Goal: Find contact information: Find contact information

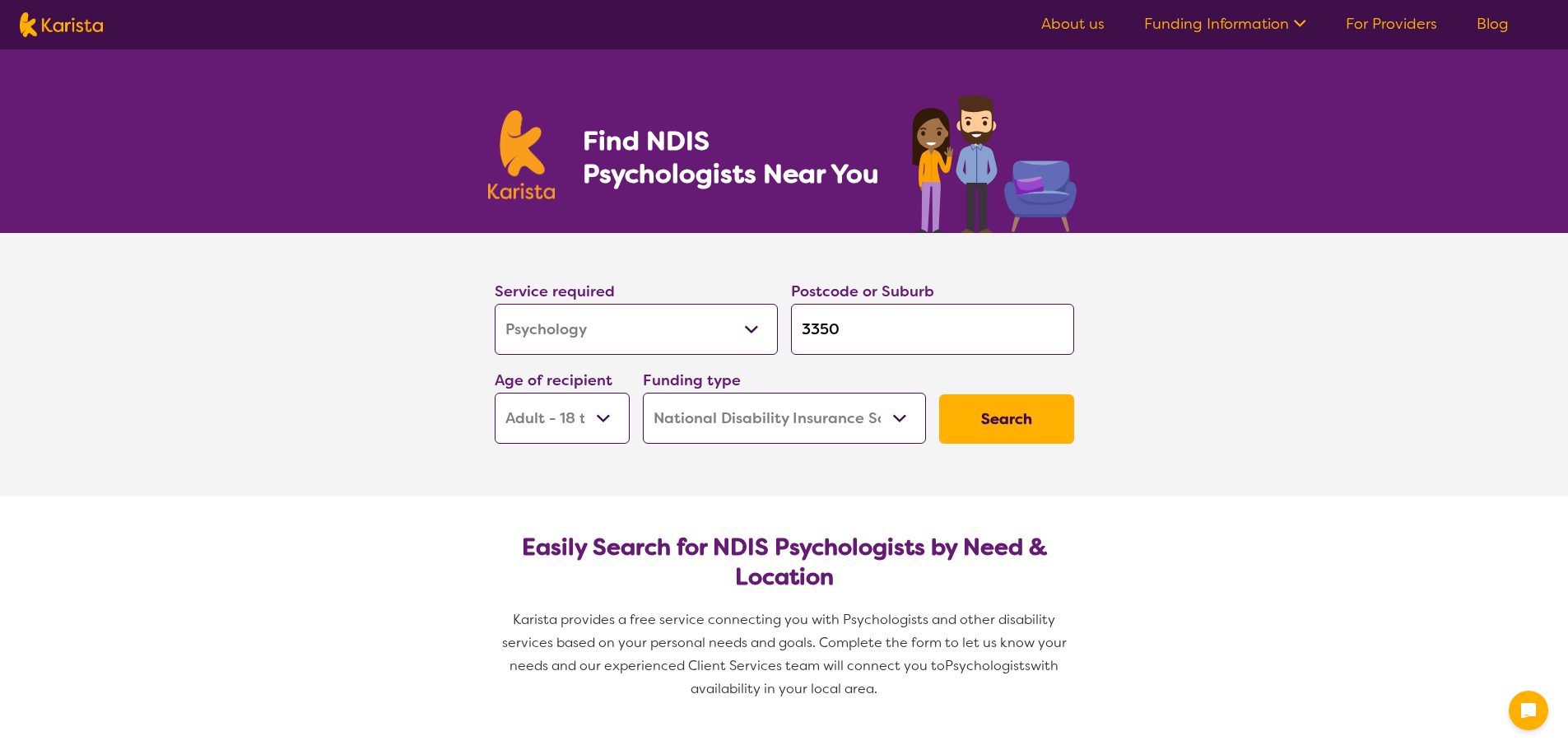
select select "Psychology"
select select "AD"
select select "NDIS"
select select "Psychology"
select select "AD"
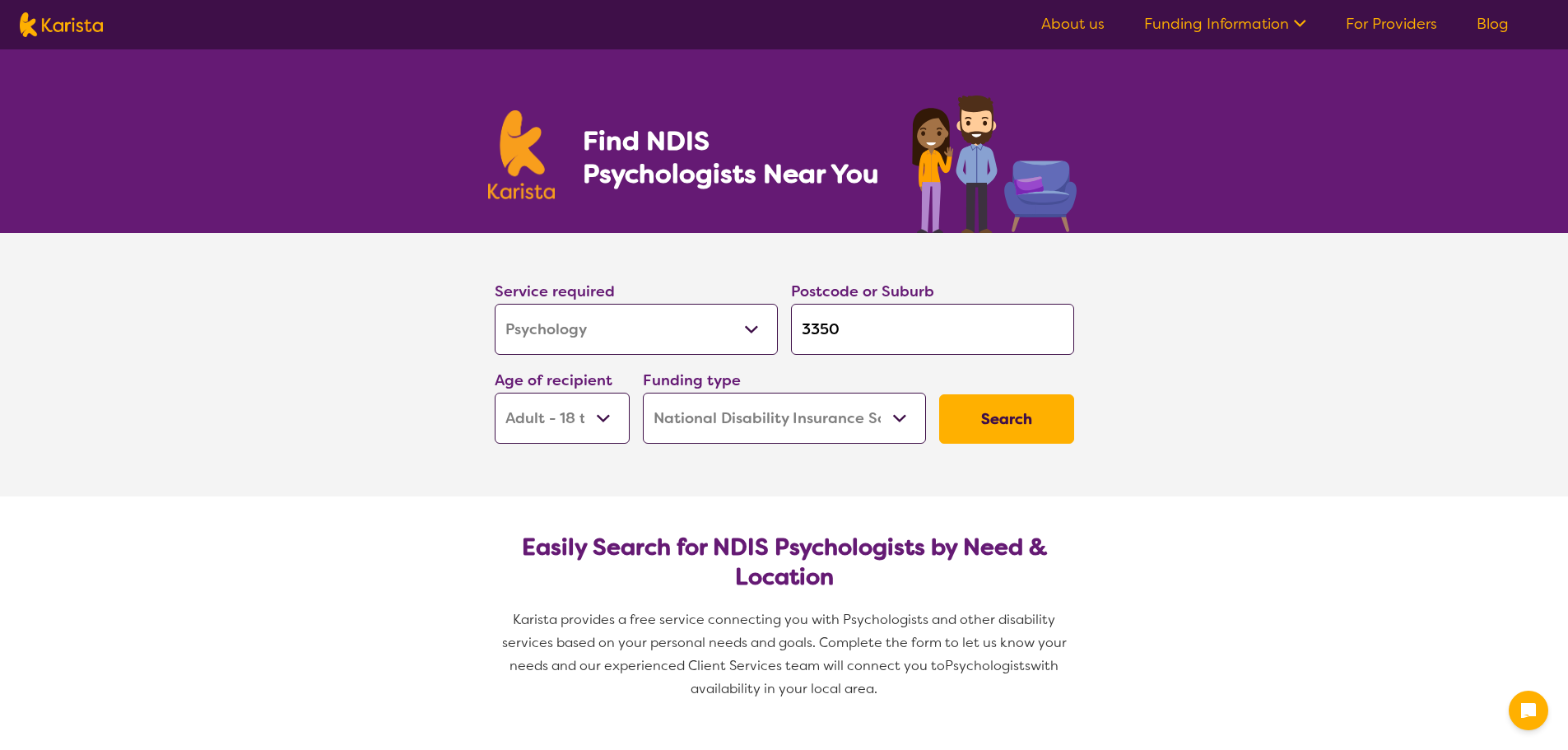
select select "NDIS"
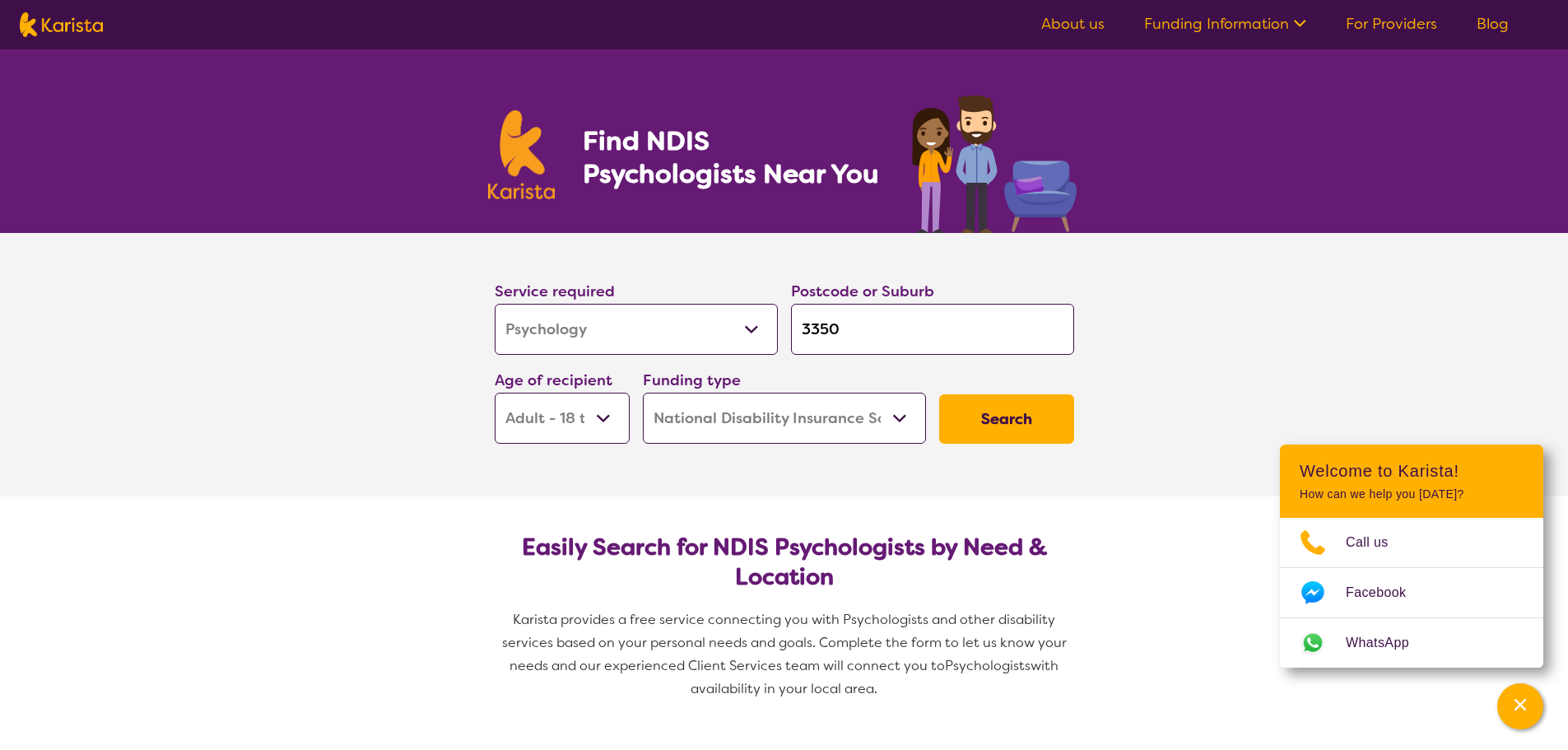
click at [889, 331] on input "3350" at bounding box center [932, 329] width 283 height 51
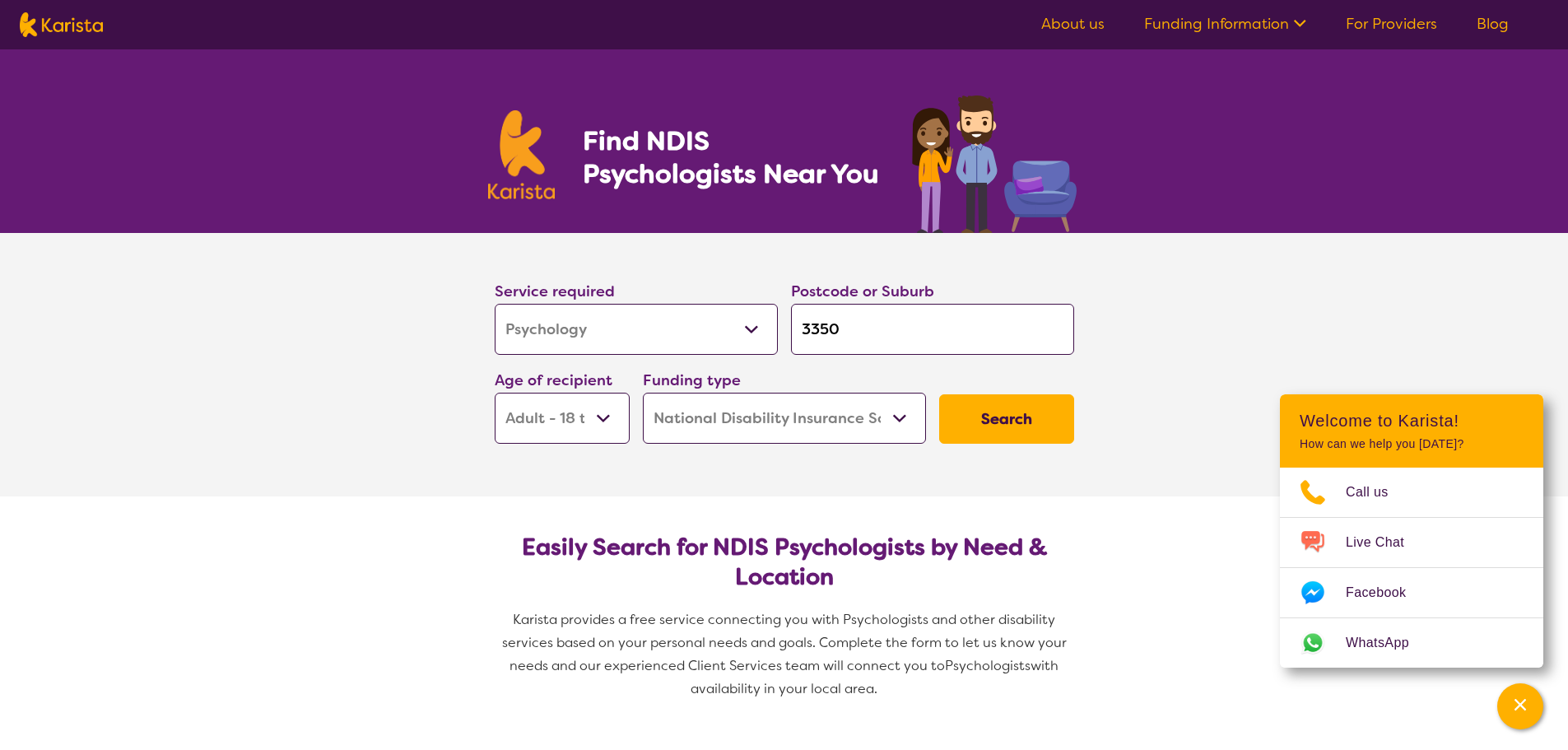
click at [937, 327] on input "3350" at bounding box center [932, 329] width 283 height 51
type input "335"
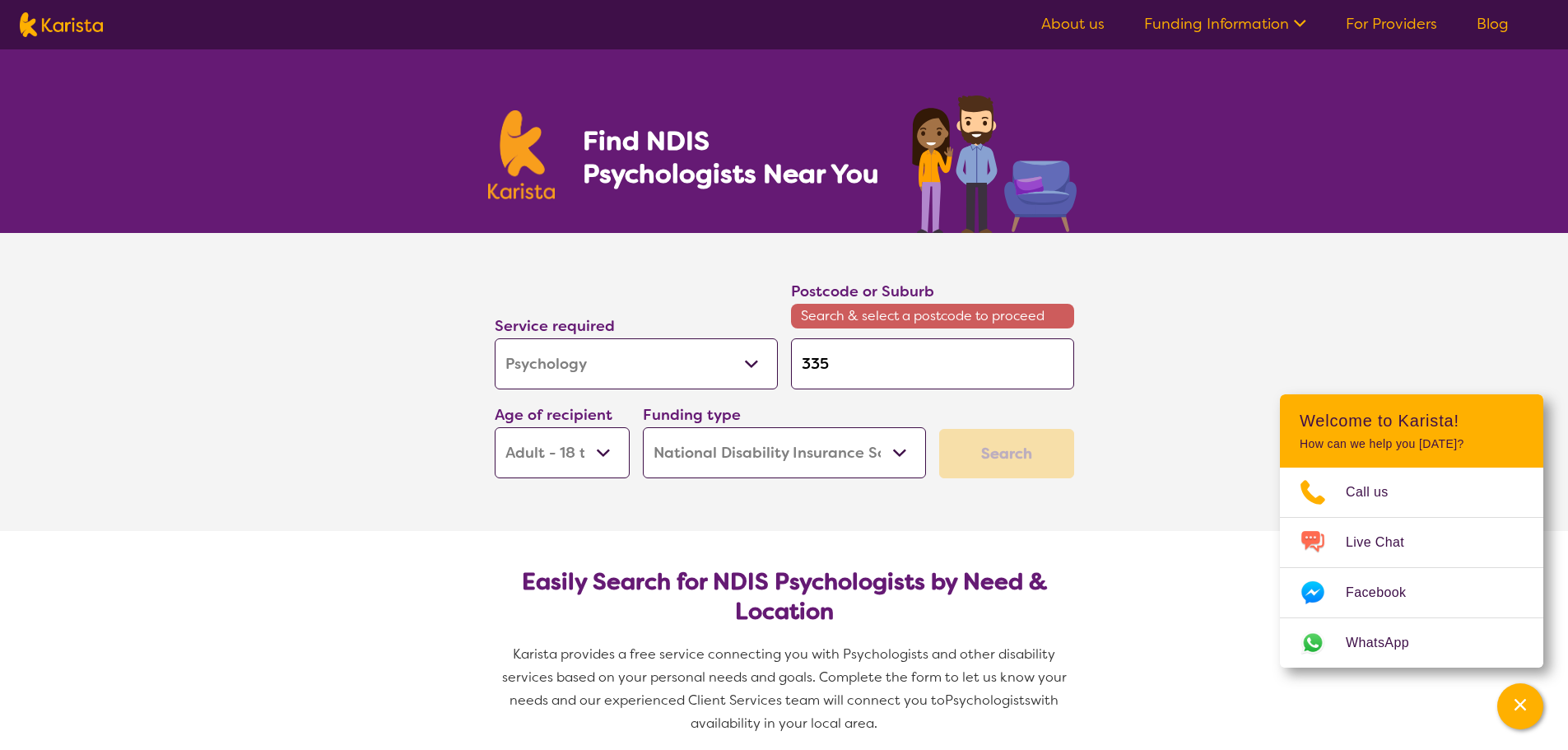
type input "33"
type input "3"
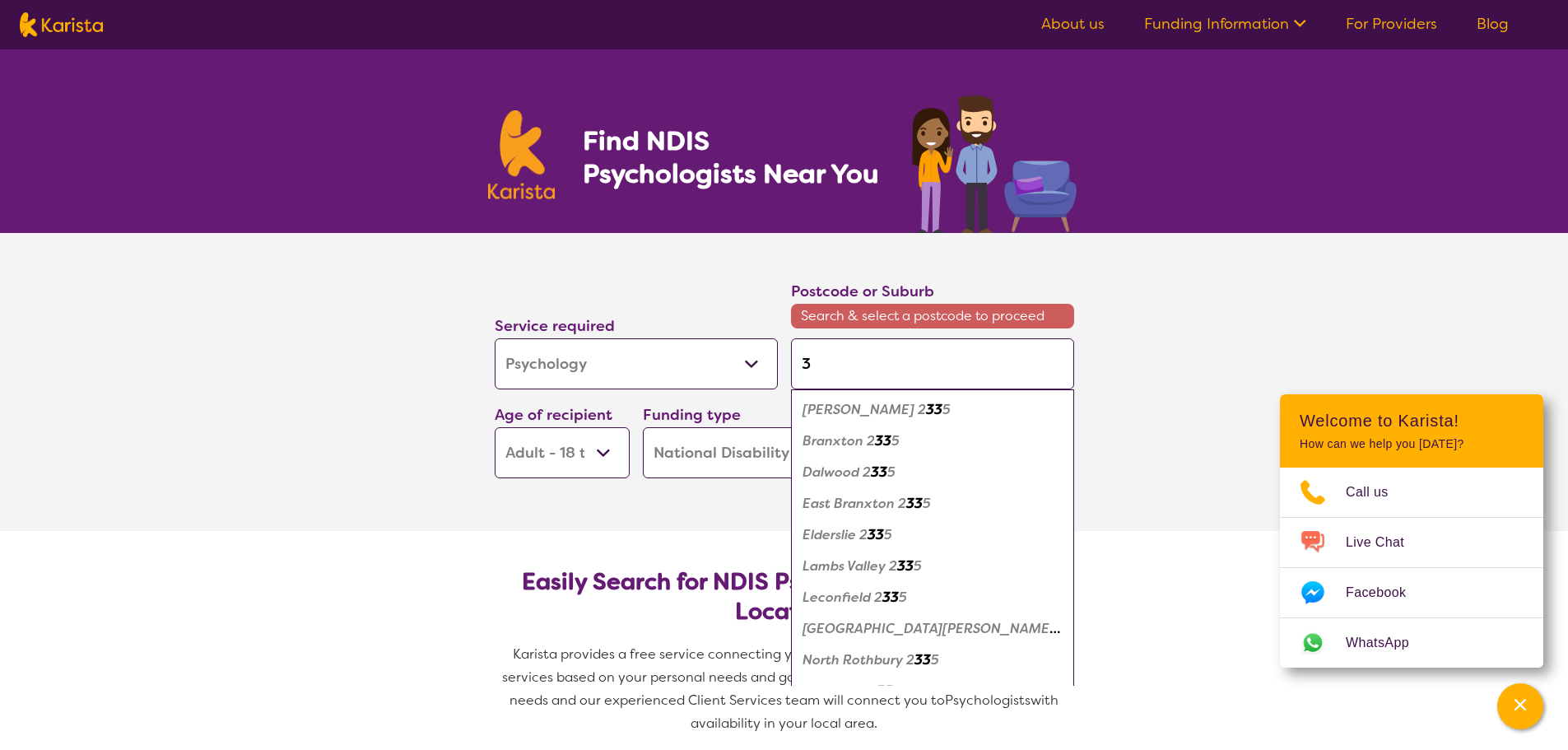
type input "30"
type input "301"
type input "3012"
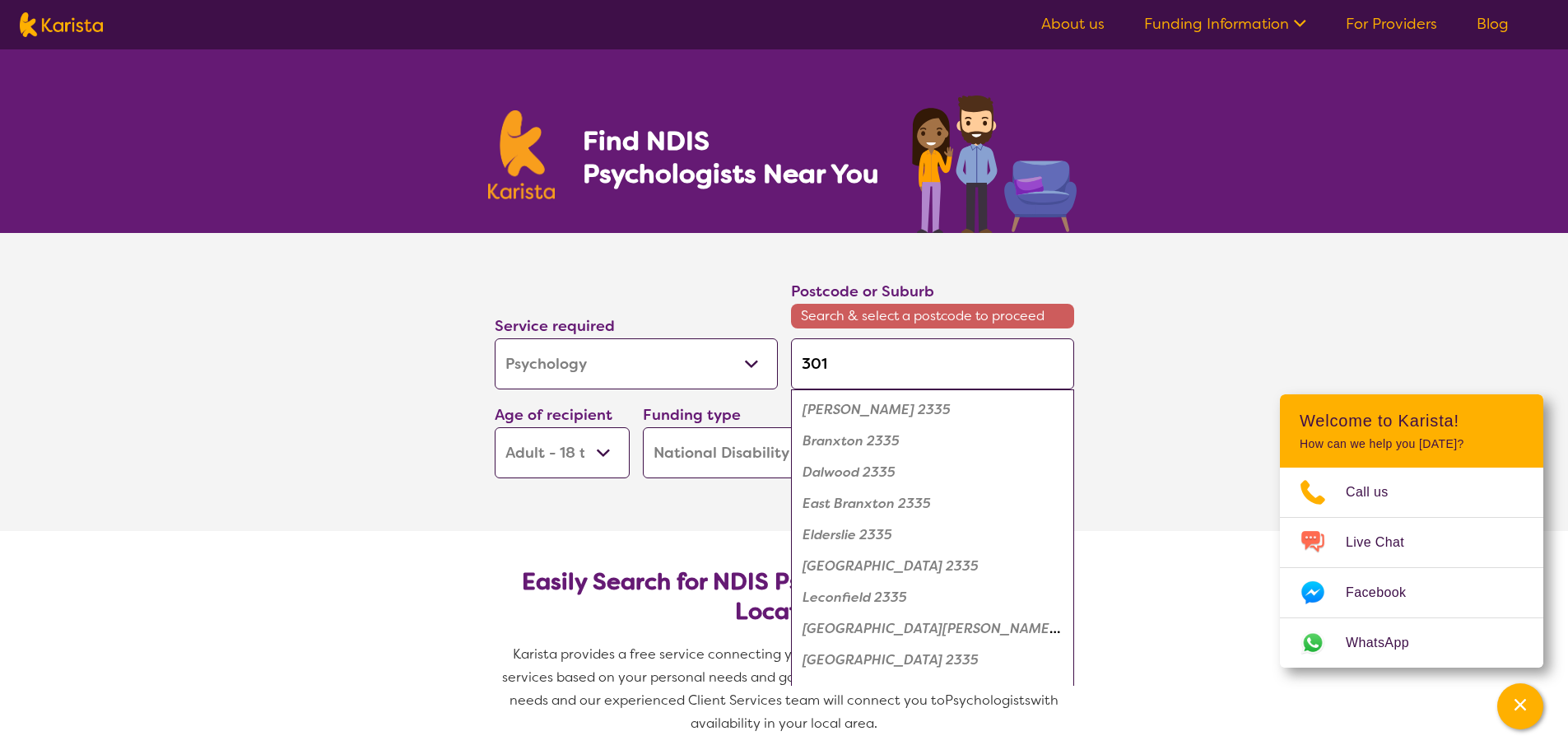
type input "3012"
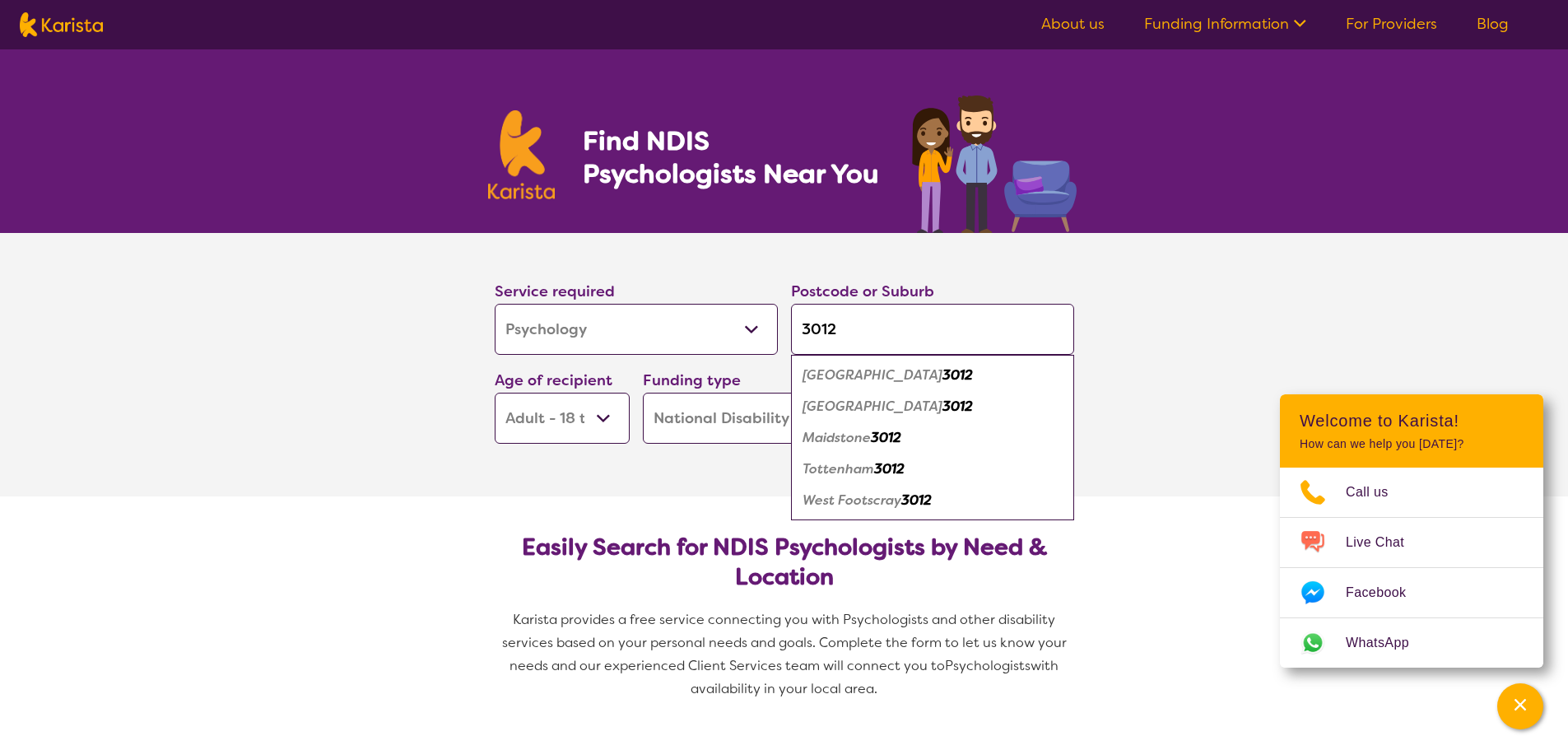
type input "3012"
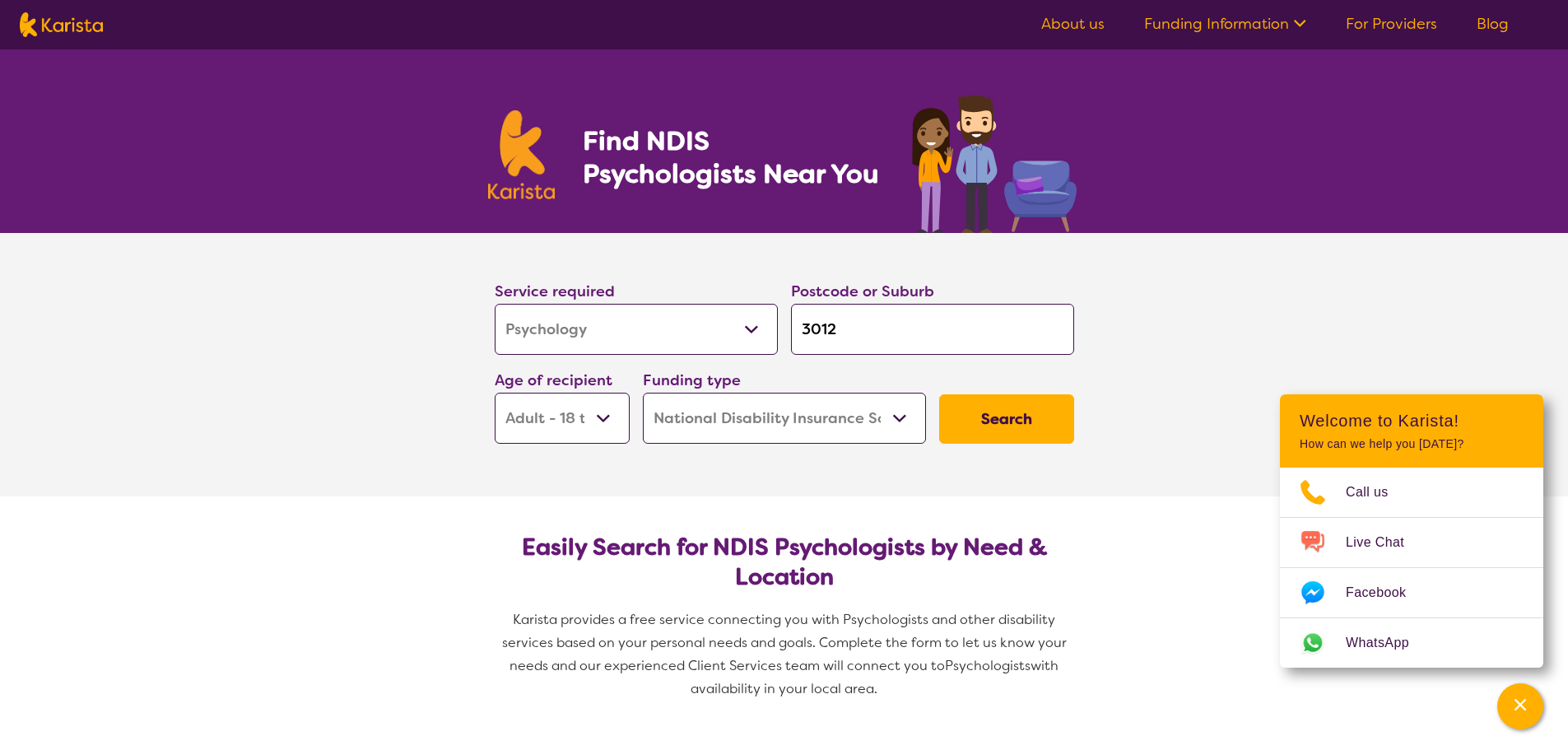
click at [984, 427] on button "Search" at bounding box center [1006, 419] width 135 height 50
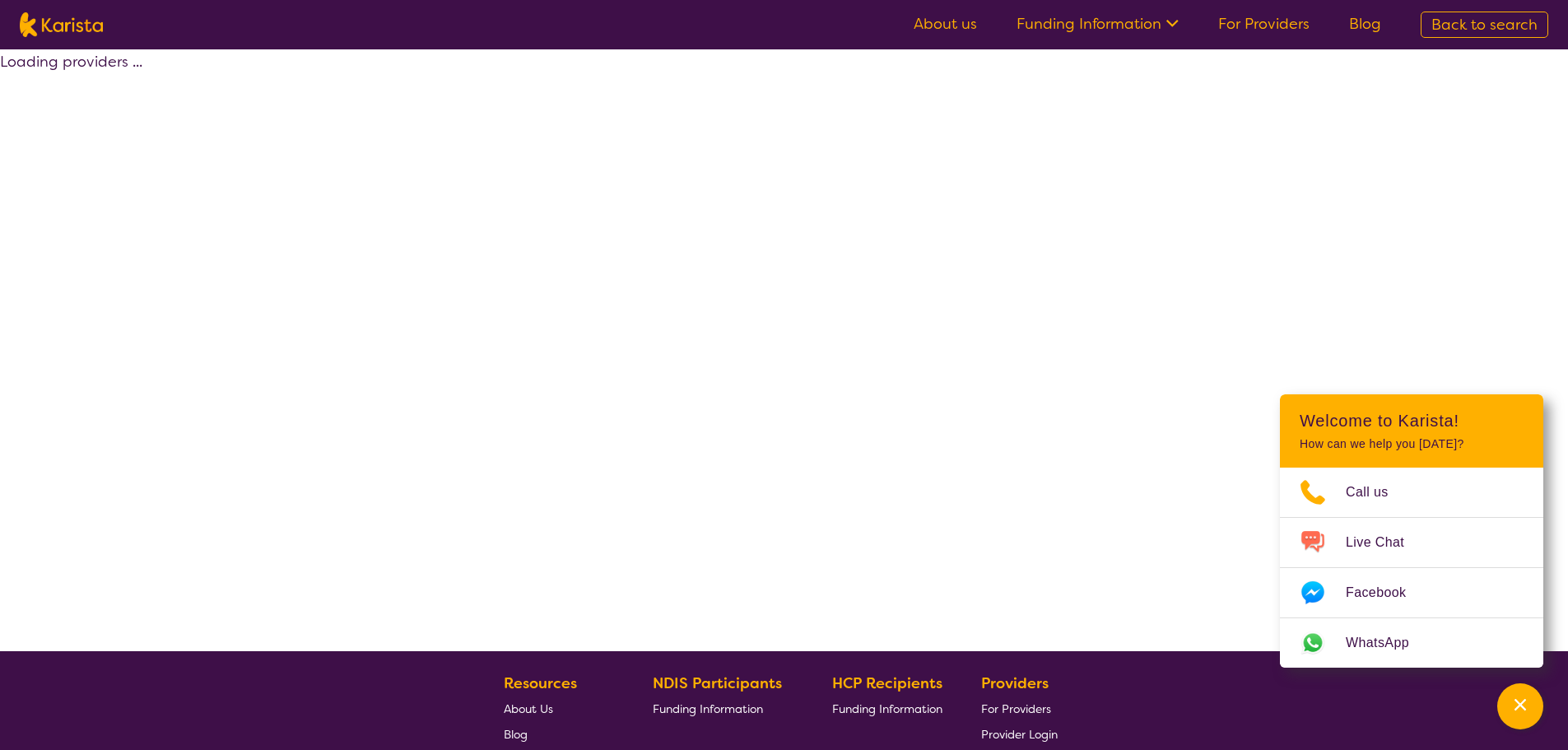
select select "by_score"
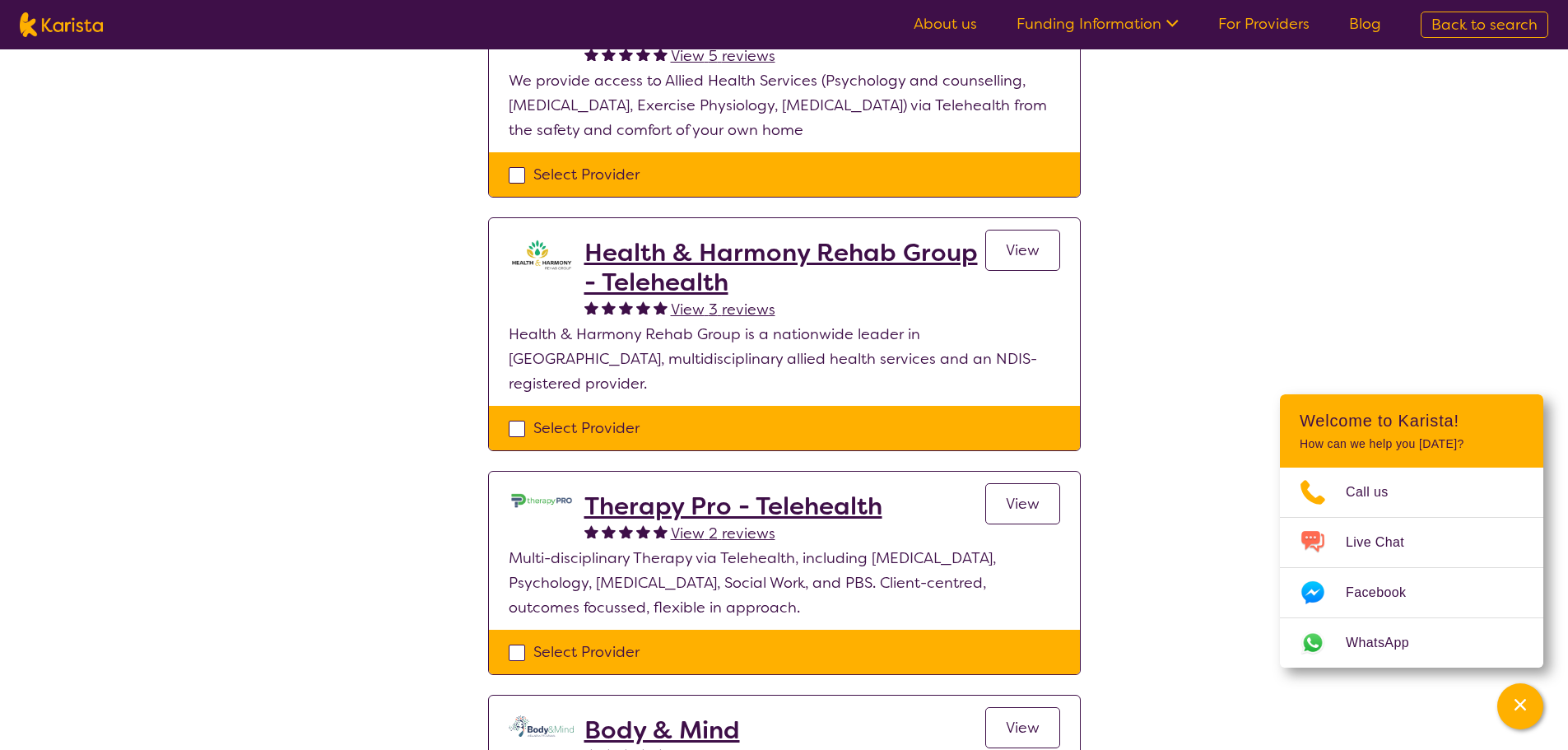
scroll to position [1071, 0]
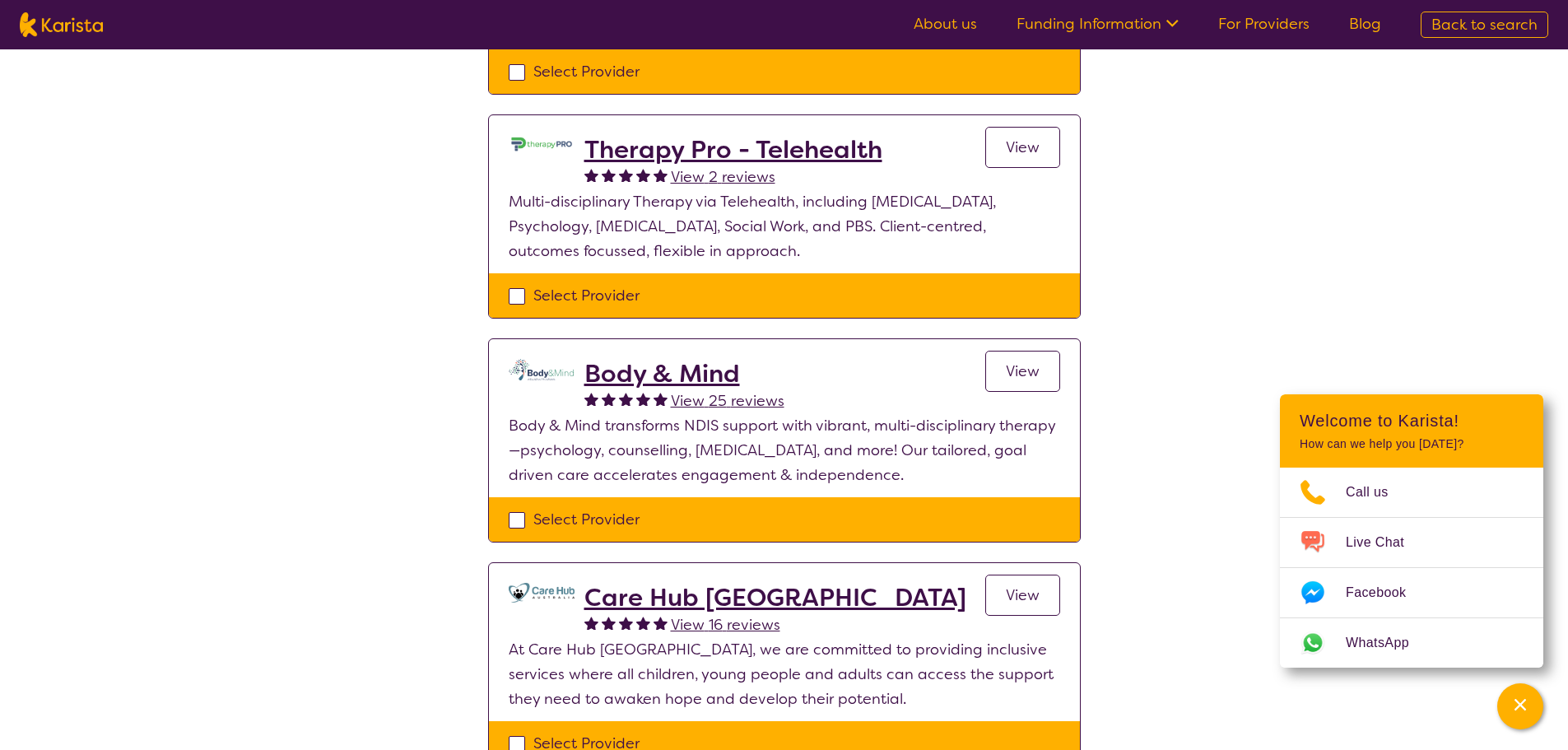
click at [1027, 586] on span "View" at bounding box center [1023, 596] width 34 height 20
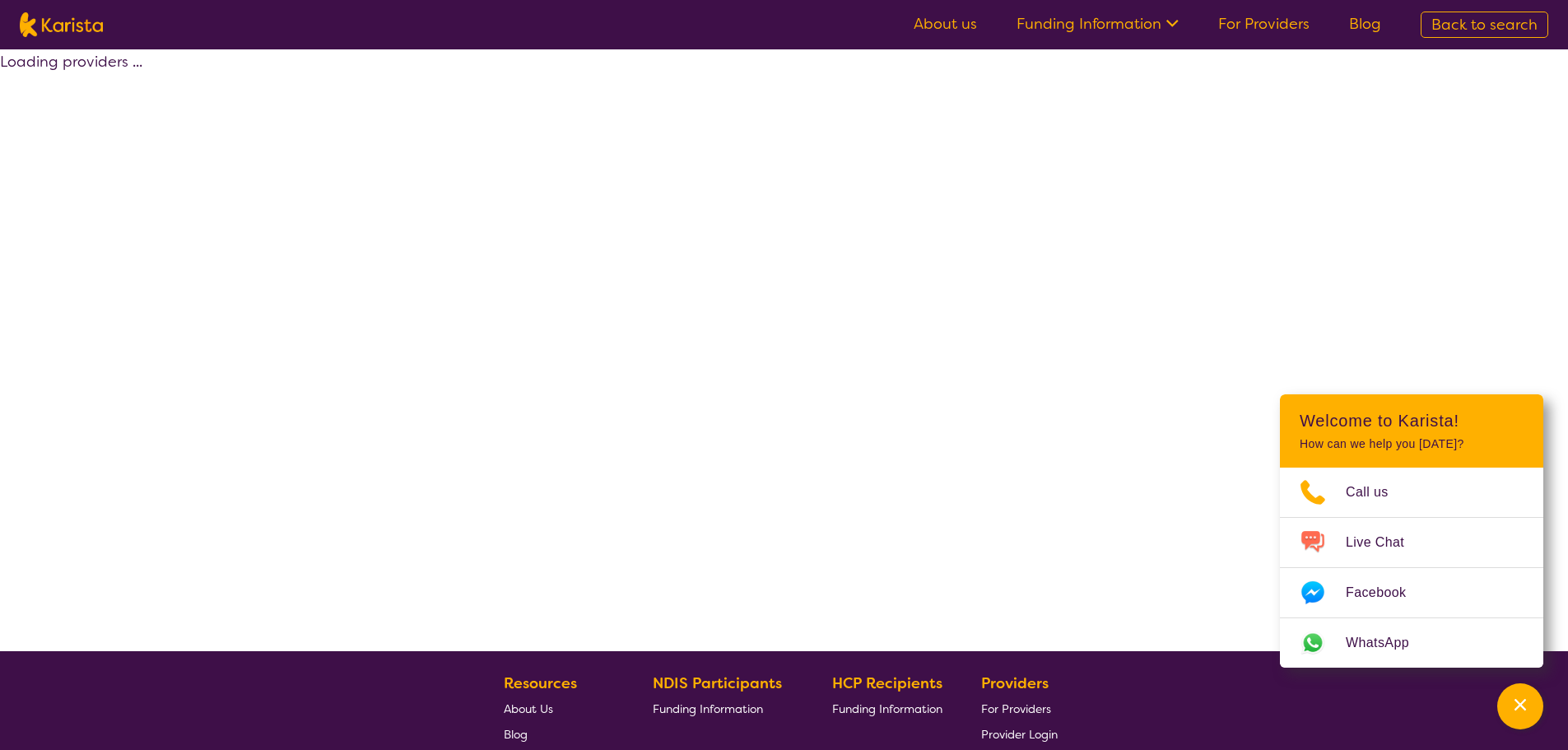
scroll to position [298, 0]
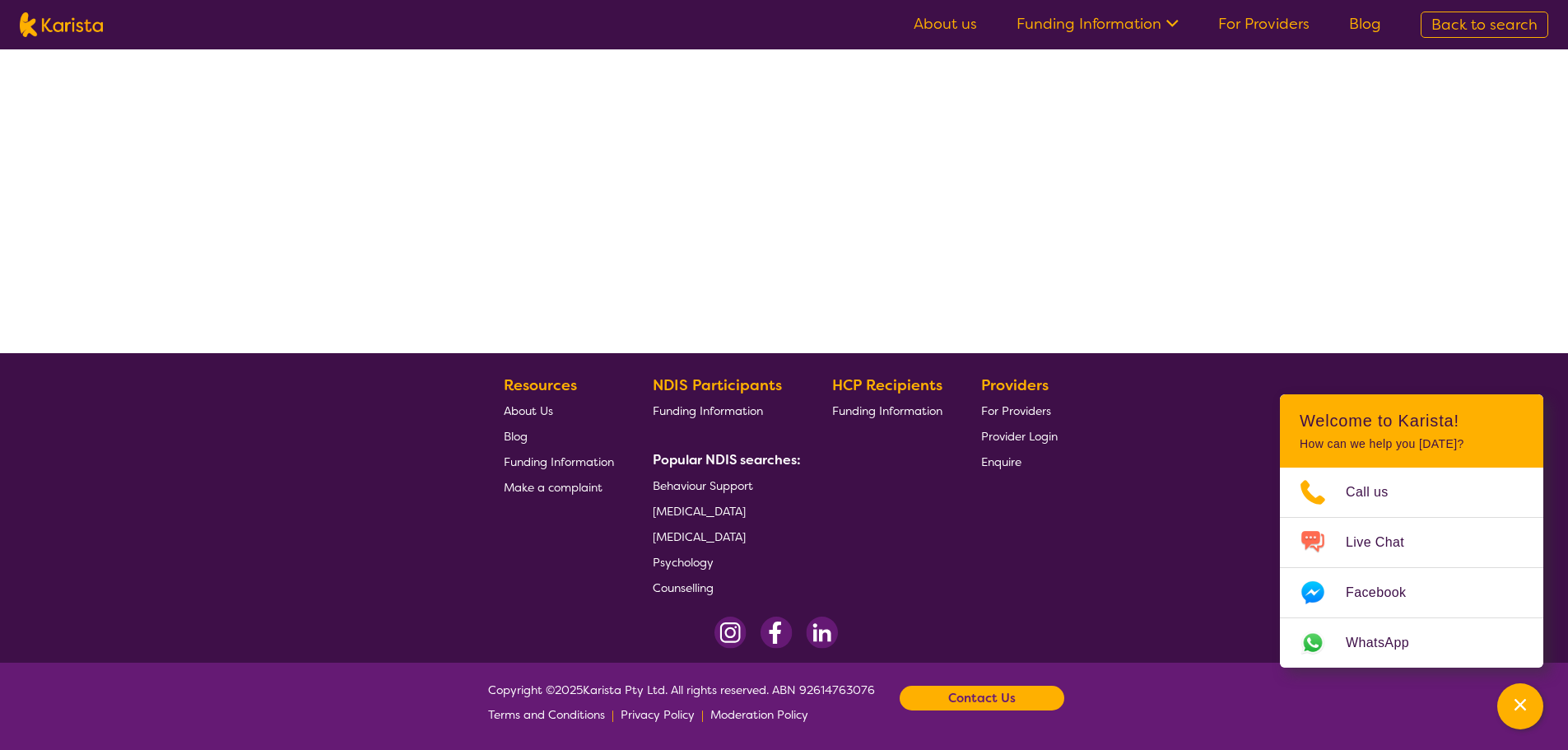
select select "by_score"
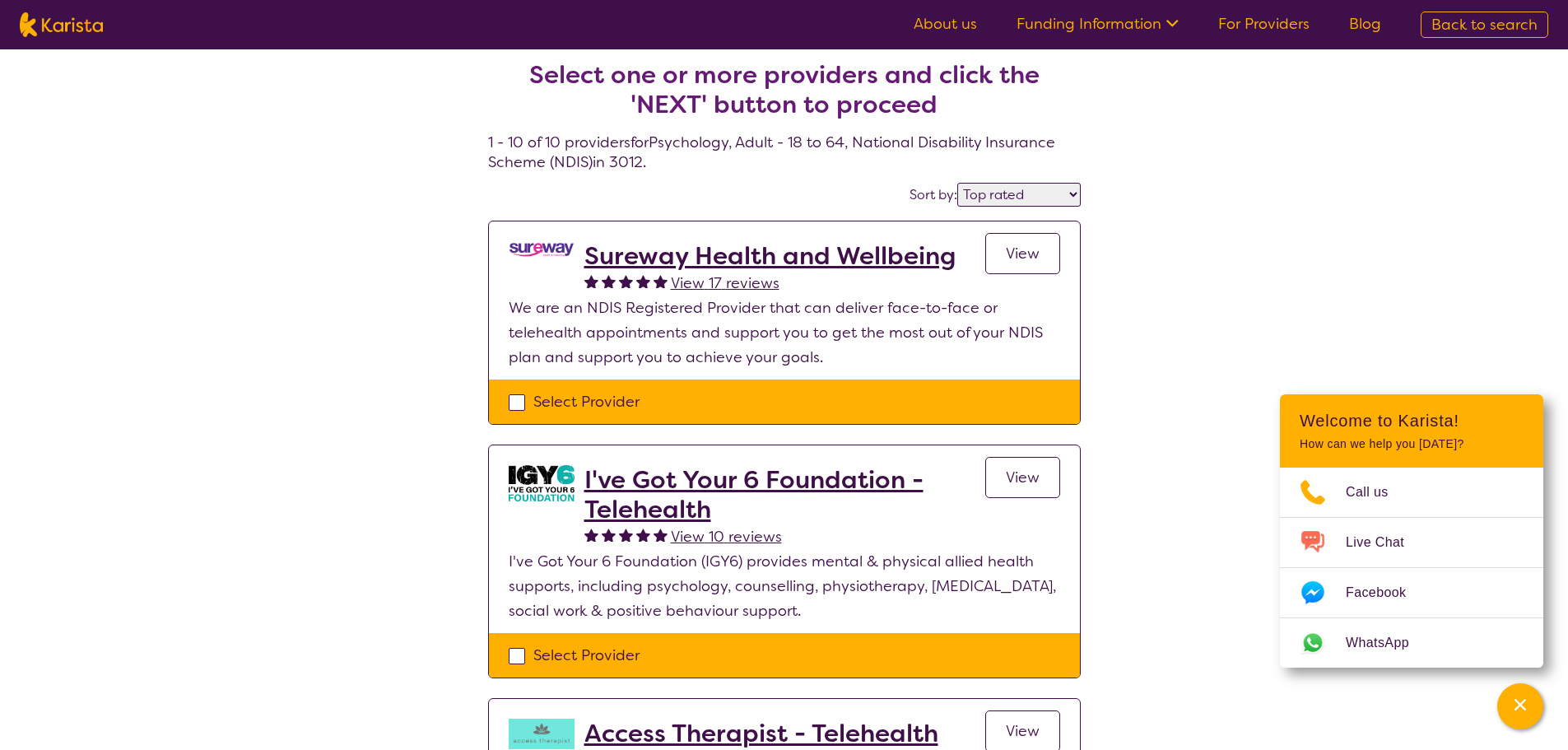
scroll to position [0, 0]
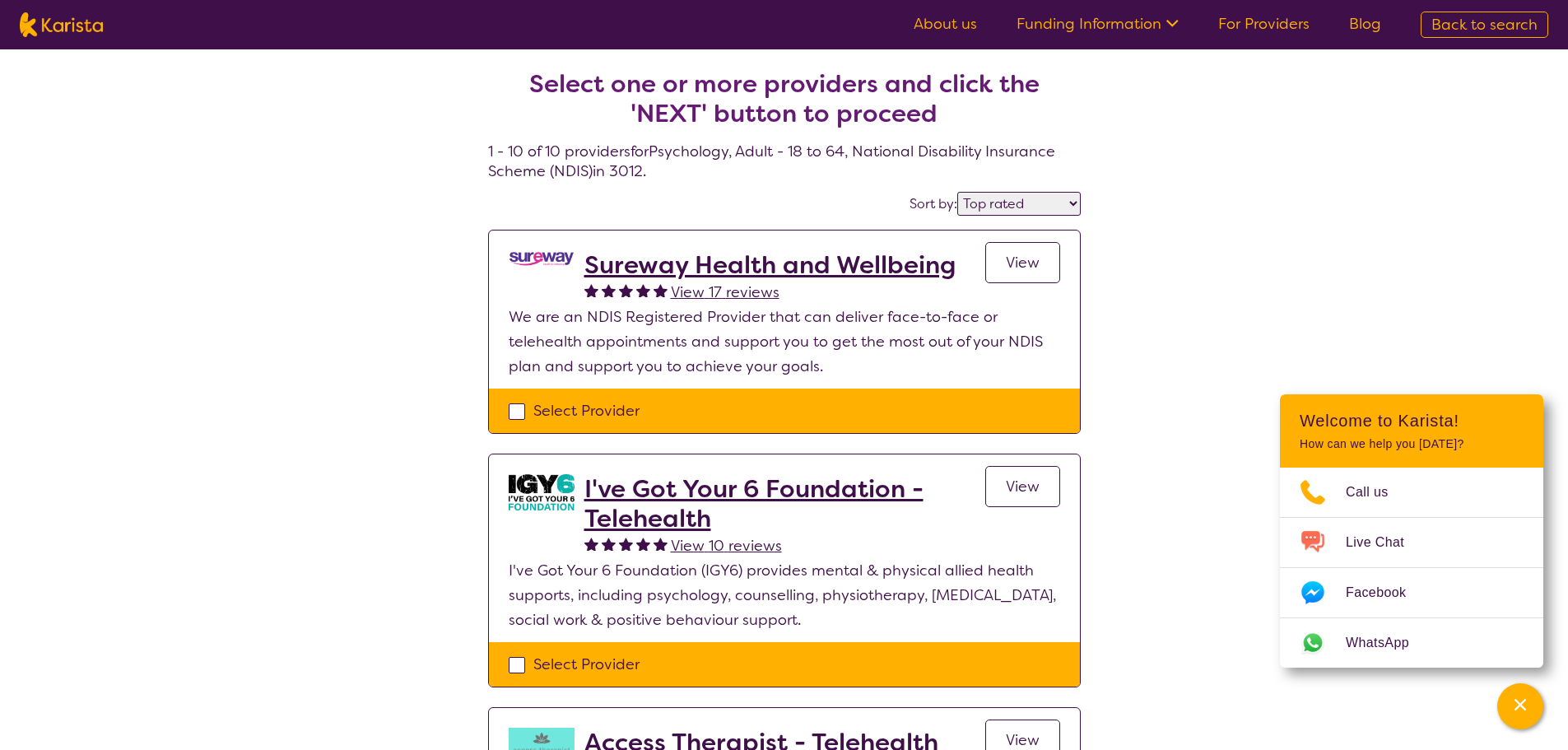
click at [633, 511] on h2 "I've Got Your 6 Foundation - Telehealth" at bounding box center [784, 503] width 400 height 60
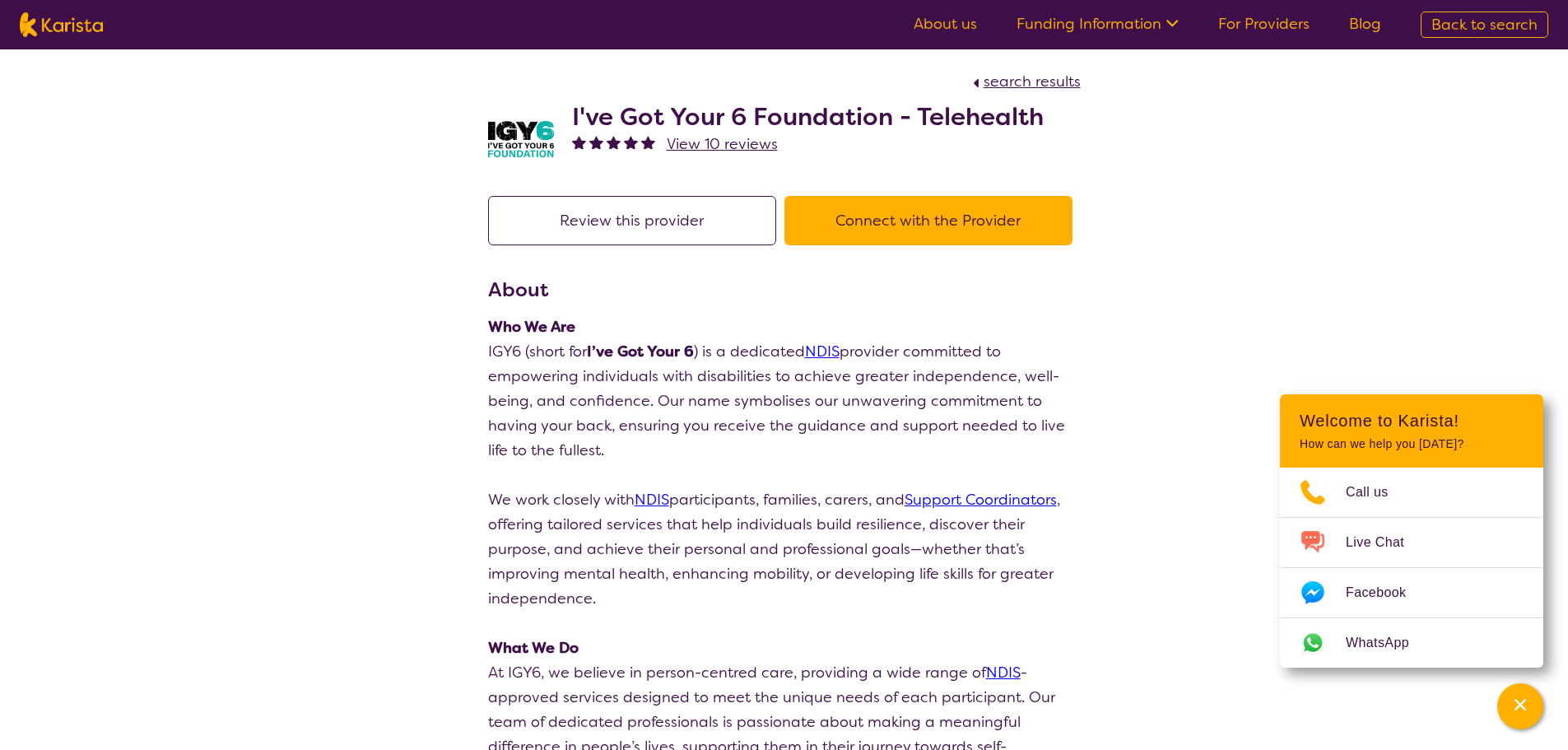
select select "by_score"
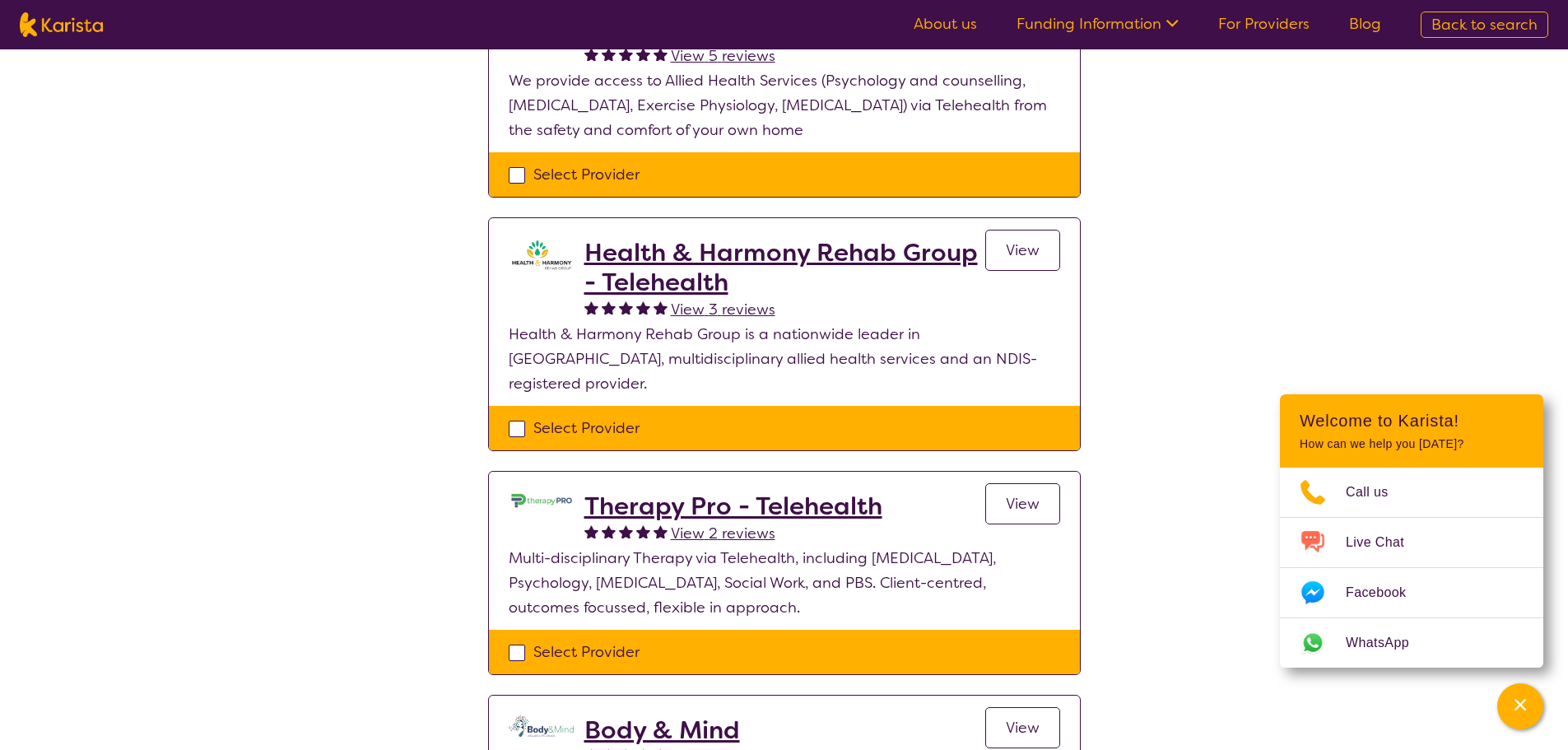
scroll to position [1071, 0]
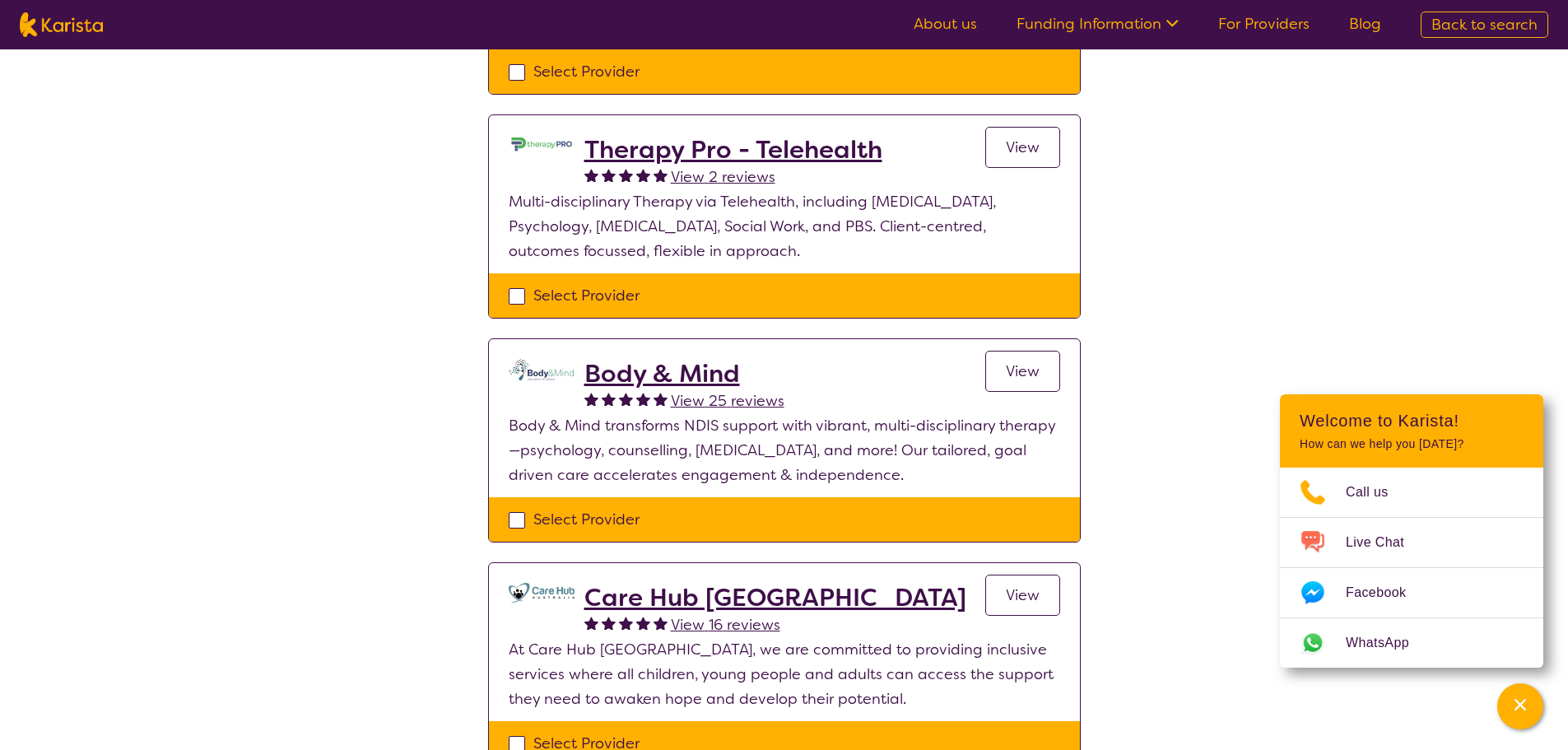
click at [644, 359] on h2 "Body & Mind" at bounding box center [685, 374] width 200 height 29
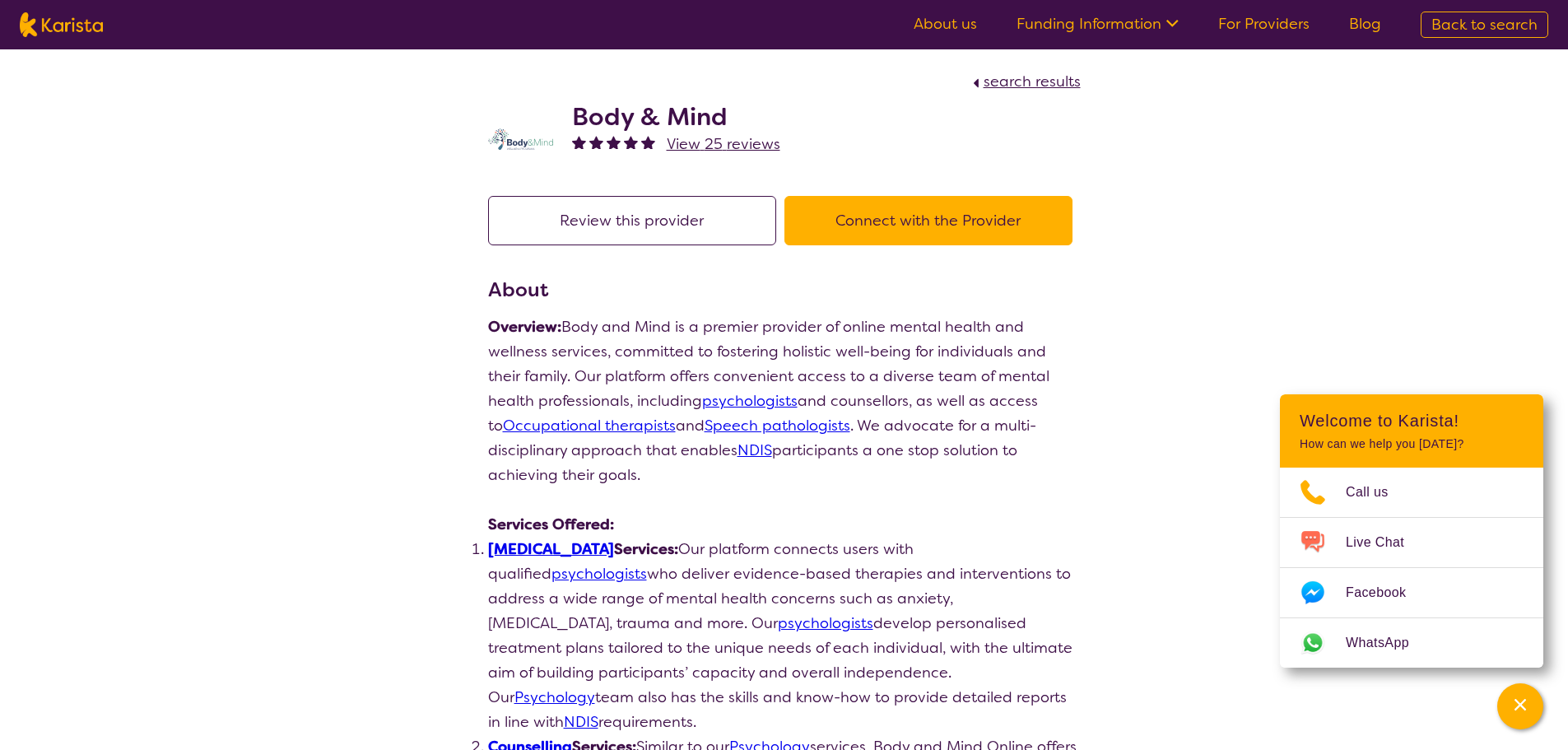
click at [883, 210] on button "Connect with the Provider" at bounding box center [928, 221] width 288 height 50
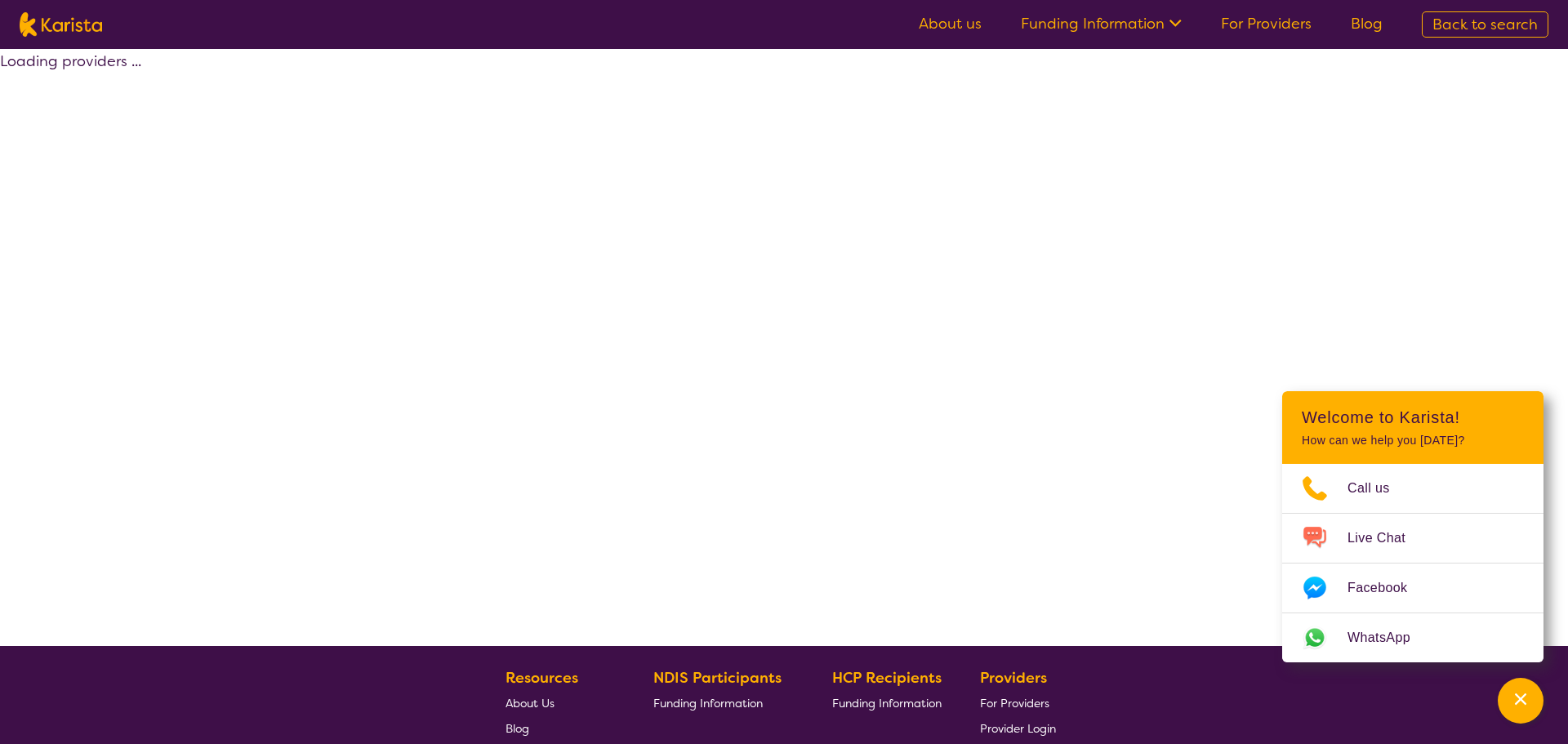
select select "Psychology"
select select "AD"
select select "NDIS"
select select "Psychology"
select select "AD"
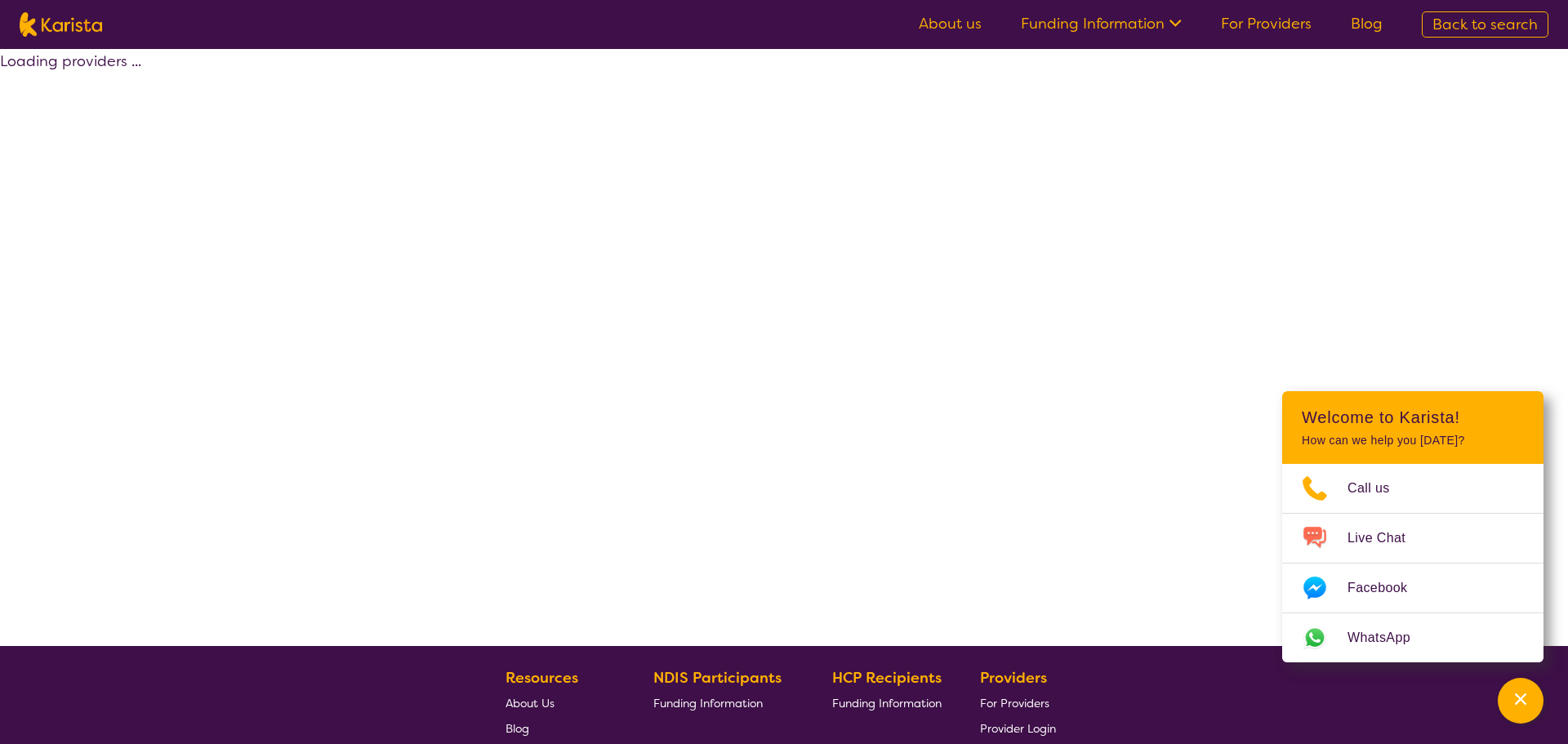
select select "NDIS"
